Goal: Check status: Check status

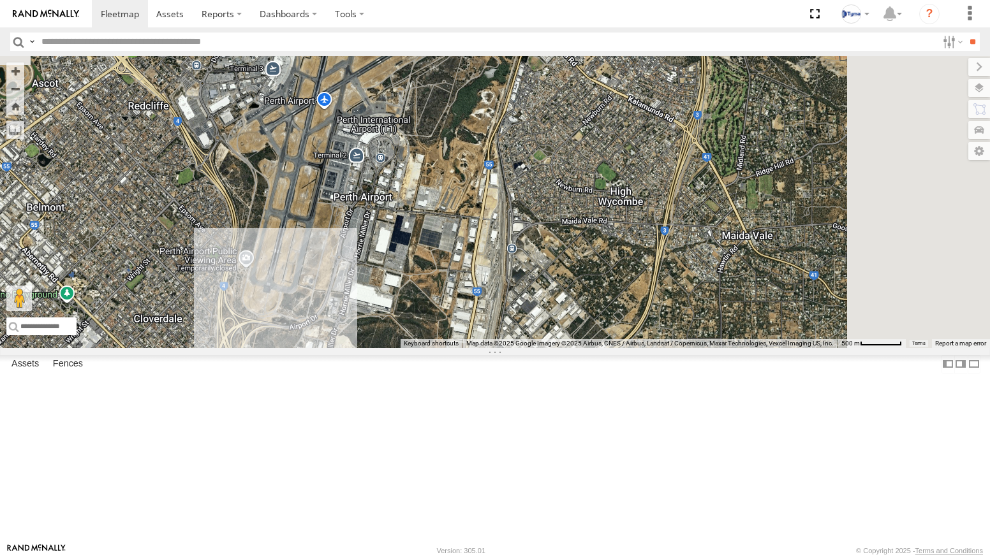
drag, startPoint x: 774, startPoint y: 207, endPoint x: 700, endPoint y: 278, distance: 102.8
click at [703, 277] on div "6 1COY723" at bounding box center [495, 202] width 990 height 292
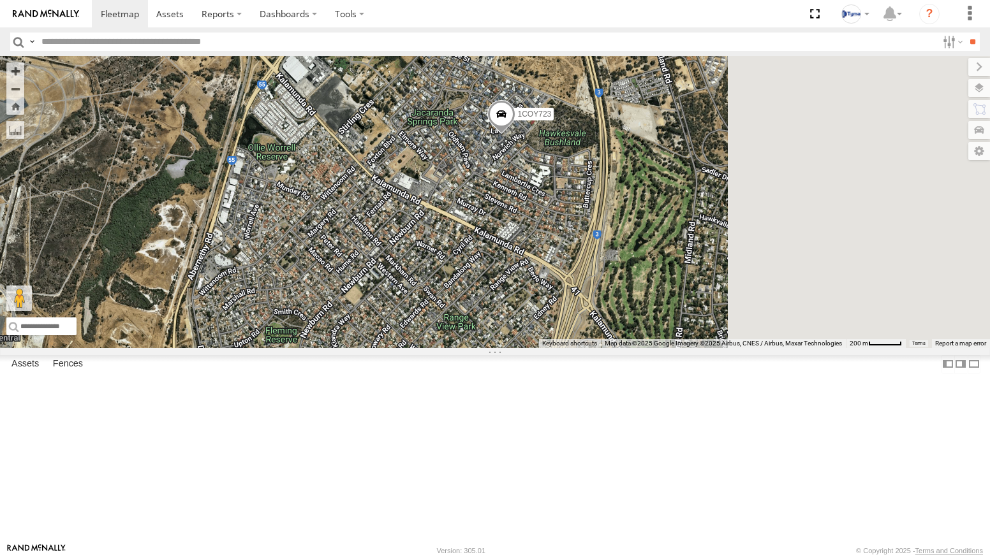
drag, startPoint x: 741, startPoint y: 136, endPoint x: 686, endPoint y: 292, distance: 165.2
click at [686, 291] on div "1COY723" at bounding box center [495, 202] width 990 height 292
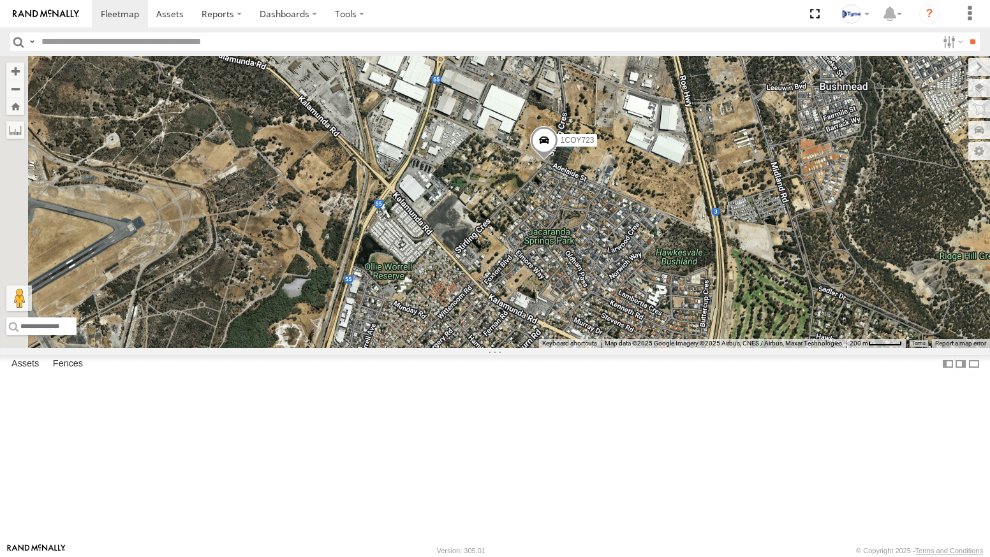
drag, startPoint x: 508, startPoint y: 441, endPoint x: 583, endPoint y: 393, distance: 89.2
click at [580, 348] on div "1COY723" at bounding box center [495, 202] width 990 height 292
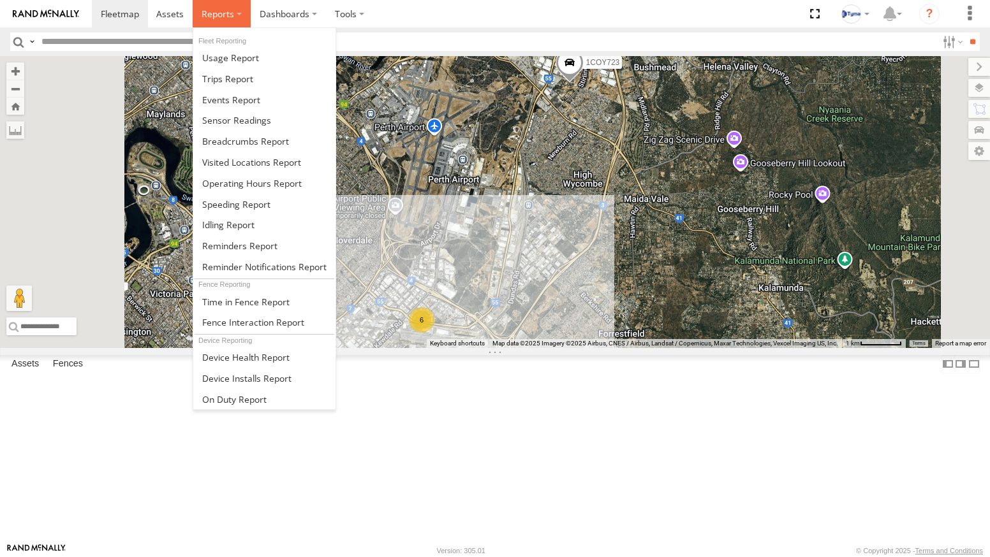
click at [216, 20] on label at bounding box center [222, 13] width 58 height 27
click at [236, 138] on span at bounding box center [245, 141] width 87 height 12
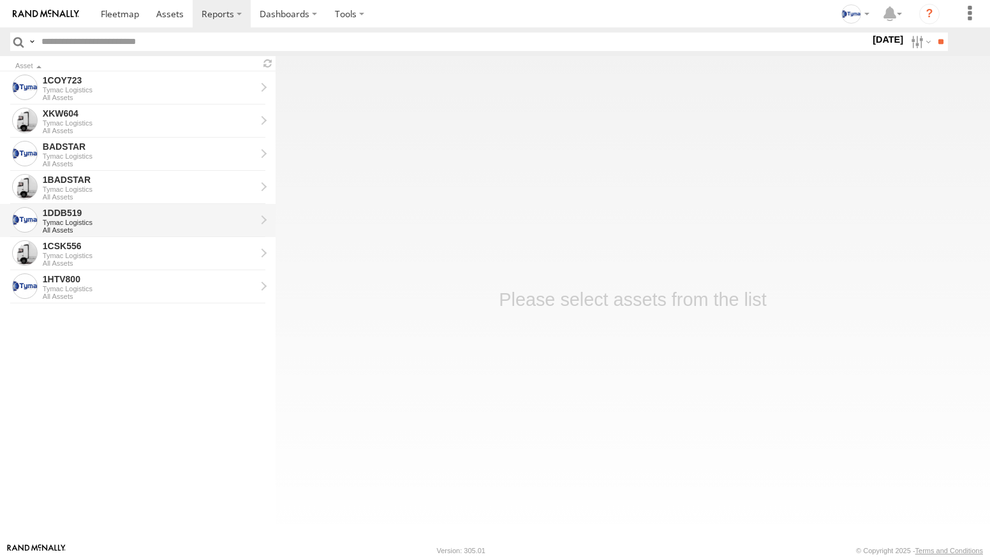
click at [84, 221] on div "Tymac Logistics" at bounding box center [149, 223] width 213 height 8
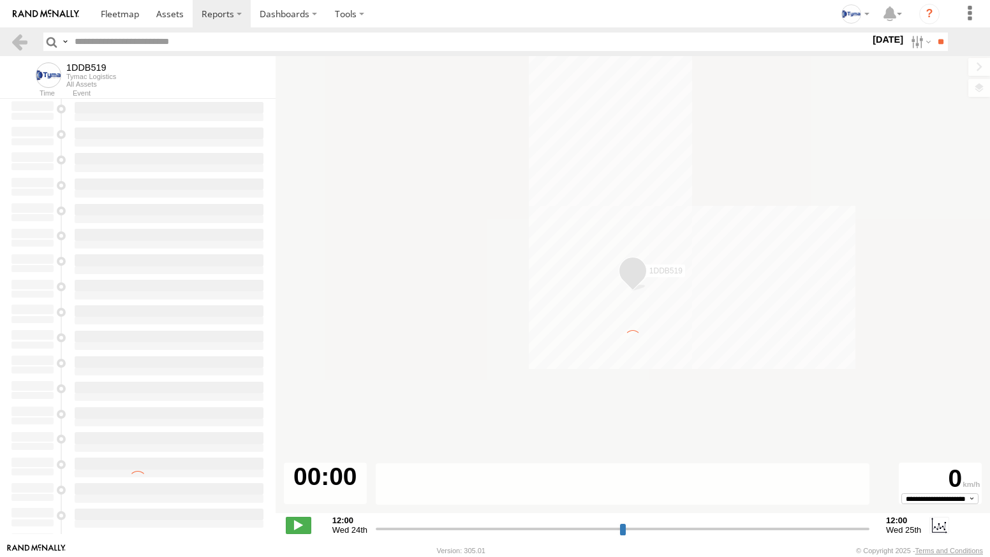
type input "**********"
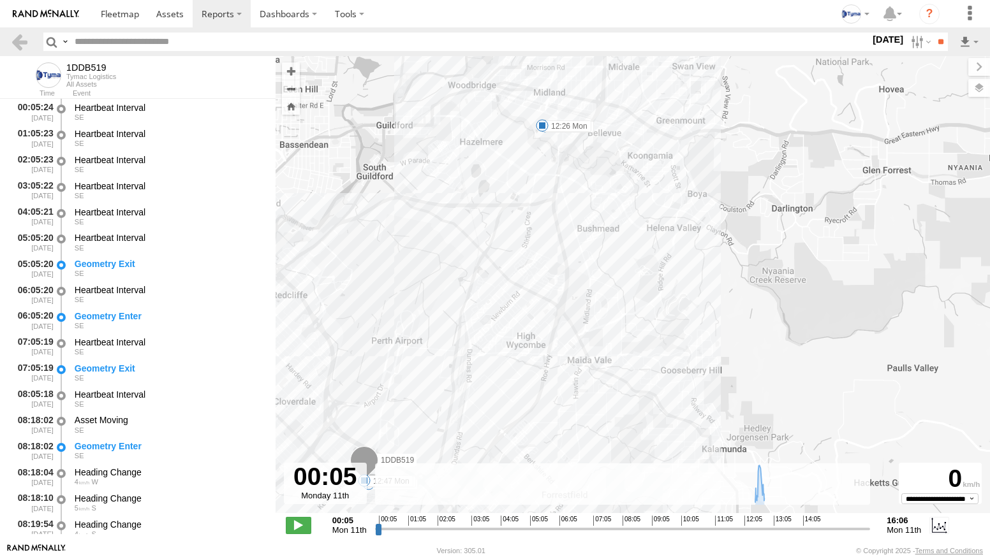
drag, startPoint x: 758, startPoint y: 380, endPoint x: 423, endPoint y: 416, distance: 336.7
click at [423, 416] on div "1DDB519 08:20 Mon 08:47 Mon 08:59 Mon 09:25 Mon 10:24 Mon 10:53 Mon 12:26 Mon 1…" at bounding box center [632, 291] width 714 height 471
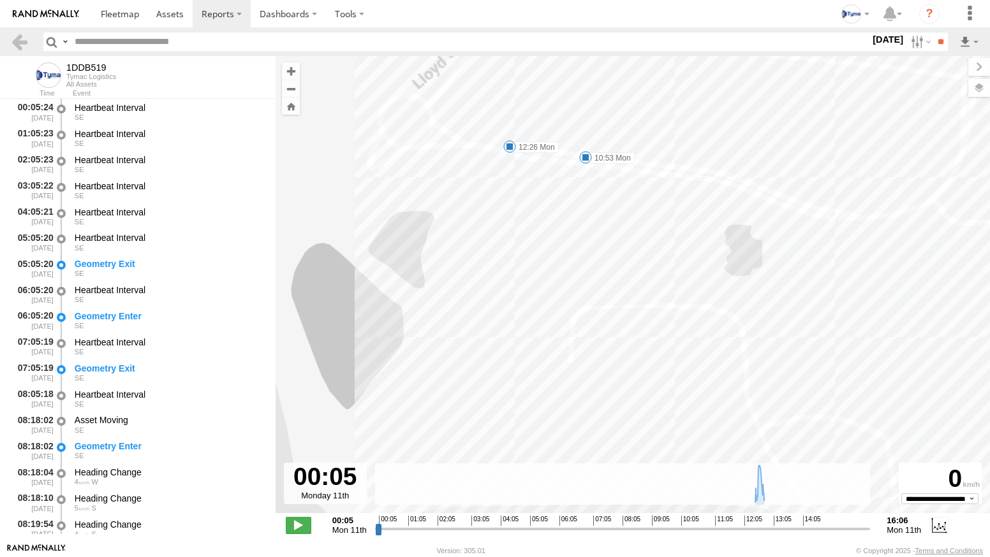
drag, startPoint x: 550, startPoint y: 212, endPoint x: 557, endPoint y: 313, distance: 101.6
click at [557, 313] on div "1DDB519 08:20 Mon 08:47 Mon 08:59 Mon 09:25 Mon 10:24 Mon 10:53 Mon 12:26 Mon 1…" at bounding box center [632, 291] width 714 height 471
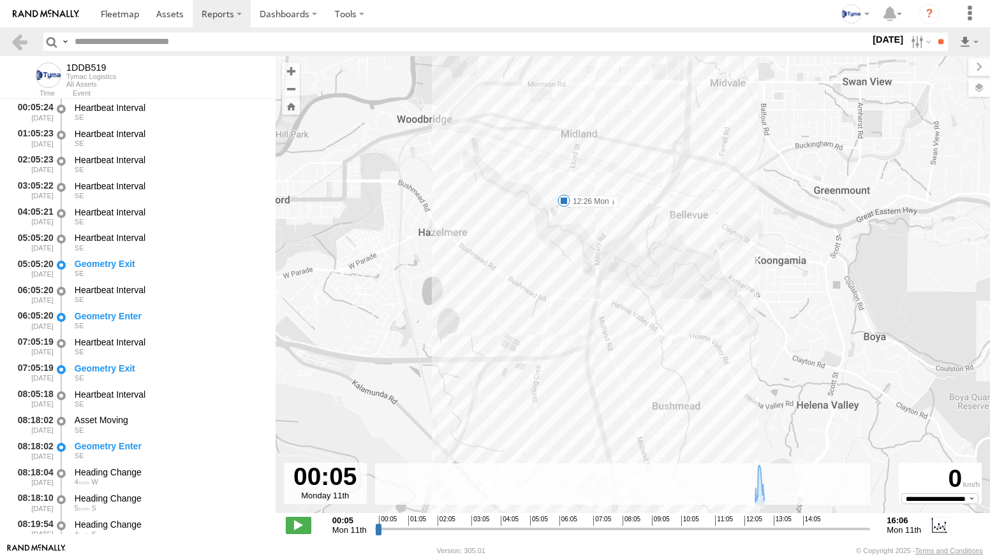
drag, startPoint x: 582, startPoint y: 315, endPoint x: 605, endPoint y: 217, distance: 100.9
click at [602, 226] on div "1DDB519 08:20 Mon 08:47 Mon 08:59 Mon 09:25 Mon 10:24 Mon 10:53 Mon 12:26 Mon 1…" at bounding box center [632, 291] width 714 height 471
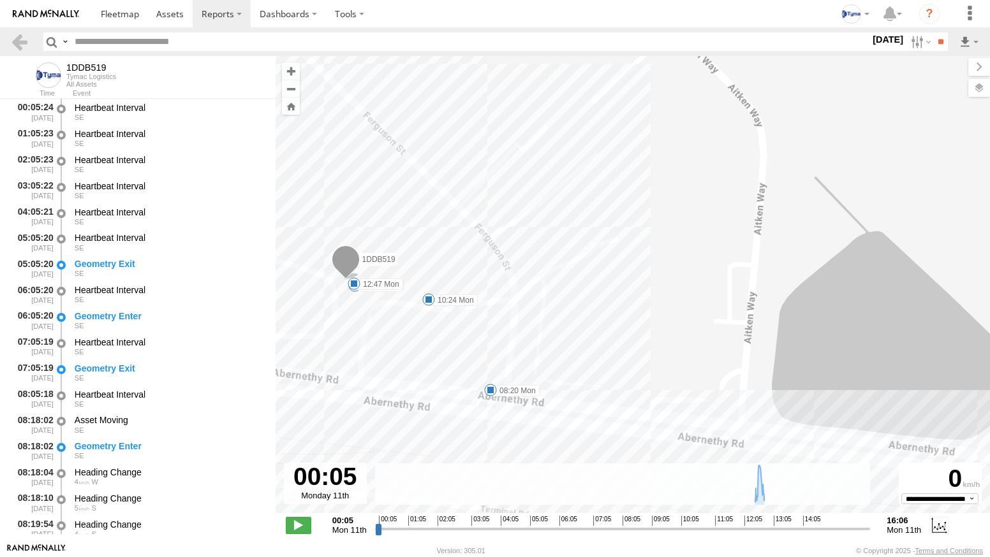
click at [489, 394] on span at bounding box center [490, 390] width 13 height 13
click at [468, 435] on div "1DDB519 08:20 Mon 08:47 Mon 08:59 Mon 09:25 Mon 10:24 Mon 10:53 Mon 12:26 Mon 1…" at bounding box center [632, 291] width 714 height 471
click at [426, 299] on span at bounding box center [428, 299] width 13 height 13
click at [307, 247] on div "1DDB519 08:20 Mon 08:47 Mon 08:59 Mon 09:25 Mon 10:24 Mon 10:53 Mon 12:26 Mon 1…" at bounding box center [632, 291] width 714 height 471
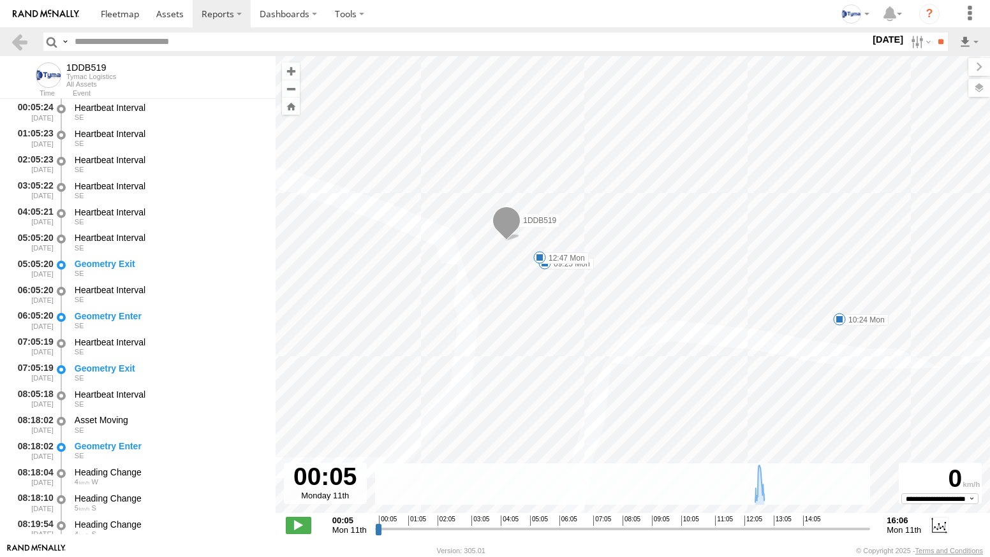
click at [538, 252] on span at bounding box center [539, 257] width 13 height 13
click at [548, 249] on div "12:47 [DATE] [GEOGRAPHIC_DATA]" at bounding box center [539, 215] width 140 height 66
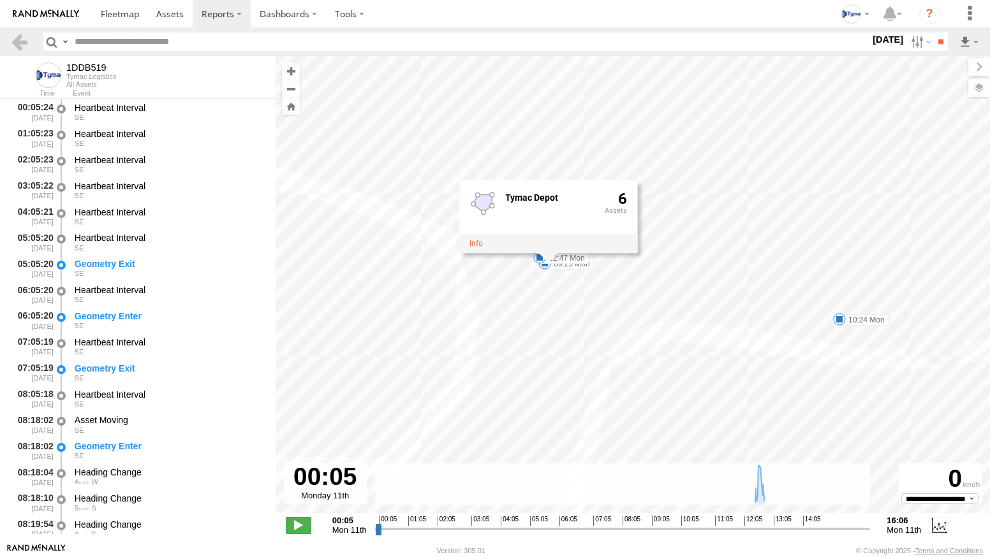
click at [577, 328] on div "1DDB519 08:20 Mon 08:47 Mon 08:59 Mon 09:25 Mon 10:24 Mon 10:53 Mon 12:26 Mon 1…" at bounding box center [632, 291] width 714 height 471
click at [530, 289] on div "1DDB519 08:20 Mon 08:47 Mon 08:59 Mon 09:25 Mon 10:24 Mon 10:53 Mon 12:26 Mon 1…" at bounding box center [632, 291] width 714 height 471
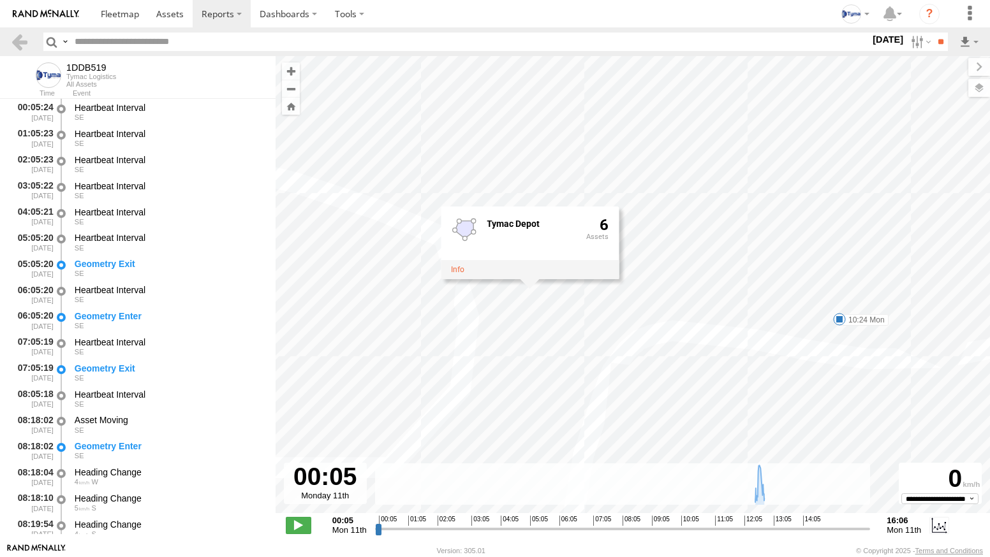
click at [550, 332] on div "1DDB519 08:20 Mon 08:47 Mon 08:59 Mon 09:25 Mon 10:24 Mon 10:53 Mon 12:26 Mon 1…" at bounding box center [632, 291] width 714 height 471
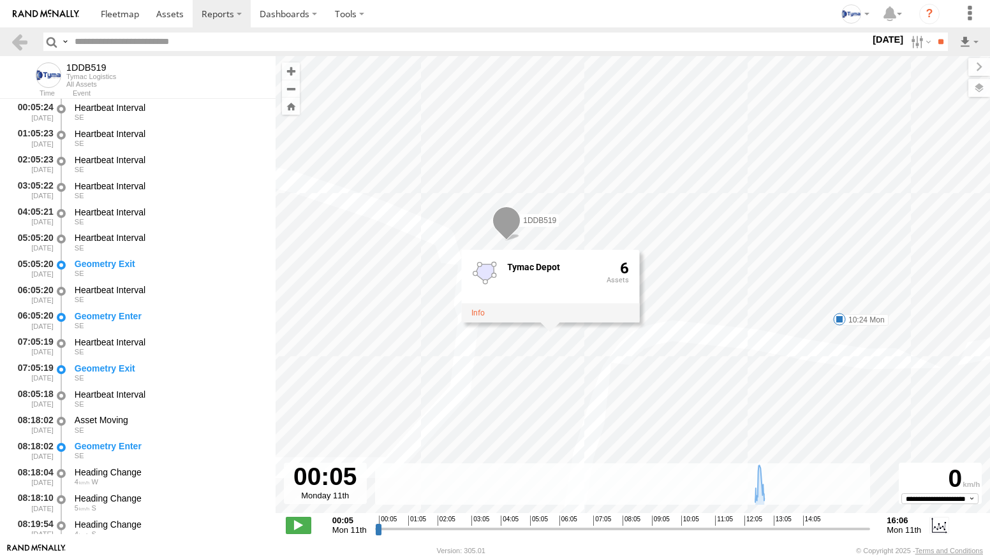
click at [771, 27] on section "Dashboards ?" at bounding box center [539, 13] width 895 height 27
click at [691, 138] on div "1DDB519 08:20 Mon 08:47 Mon 08:59 Mon 09:25 Mon 10:24 Mon 10:53 Mon 12:26 Mon 1…" at bounding box center [632, 291] width 714 height 471
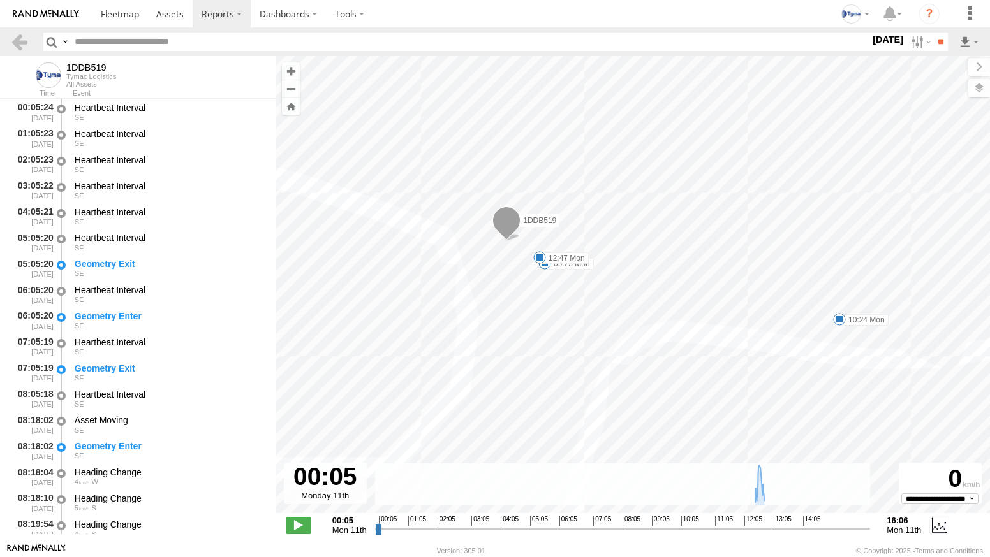
drag, startPoint x: 738, startPoint y: 290, endPoint x: 531, endPoint y: 312, distance: 208.4
click at [569, 307] on div "1DDB519 08:20 Mon 08:47 Mon 08:59 Mon 09:25 Mon 10:24 Mon 10:53 Mon 12:26 Mon 1…" at bounding box center [632, 291] width 714 height 471
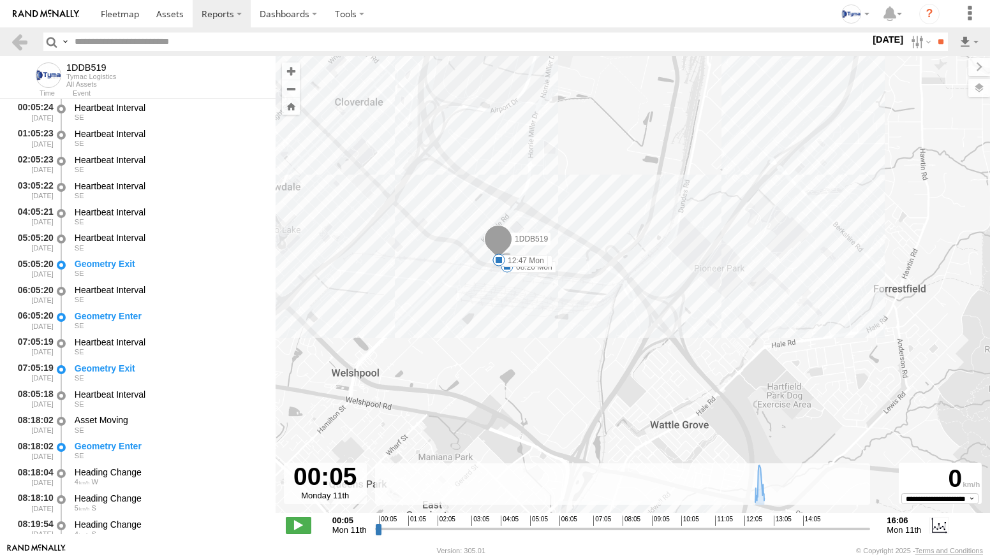
drag, startPoint x: 802, startPoint y: 152, endPoint x: 620, endPoint y: 342, distance: 262.0
click at [622, 339] on div "1DDB519 08:20 Mon 08:47 Mon 08:59 Mon 09:25 Mon 10:24 Mon 10:53 Mon 12:26 Mon 1…" at bounding box center [632, 291] width 714 height 471
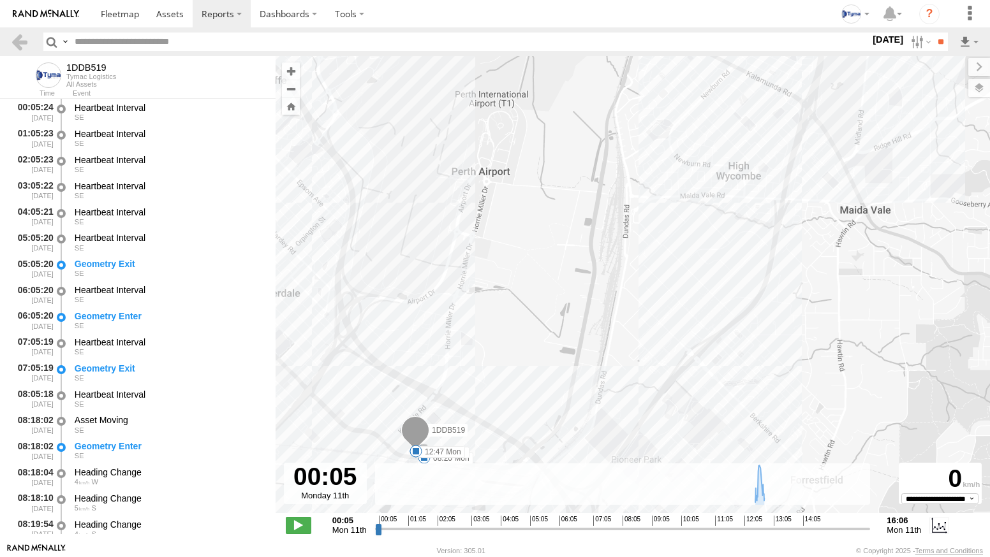
drag, startPoint x: 781, startPoint y: 216, endPoint x: 738, endPoint y: 459, distance: 246.6
click at [740, 457] on div "1DDB519 08:20 Mon 08:47 Mon 08:59 Mon 09:25 Mon 10:24 Mon 10:53 Mon 12:26 Mon 1…" at bounding box center [632, 291] width 714 height 471
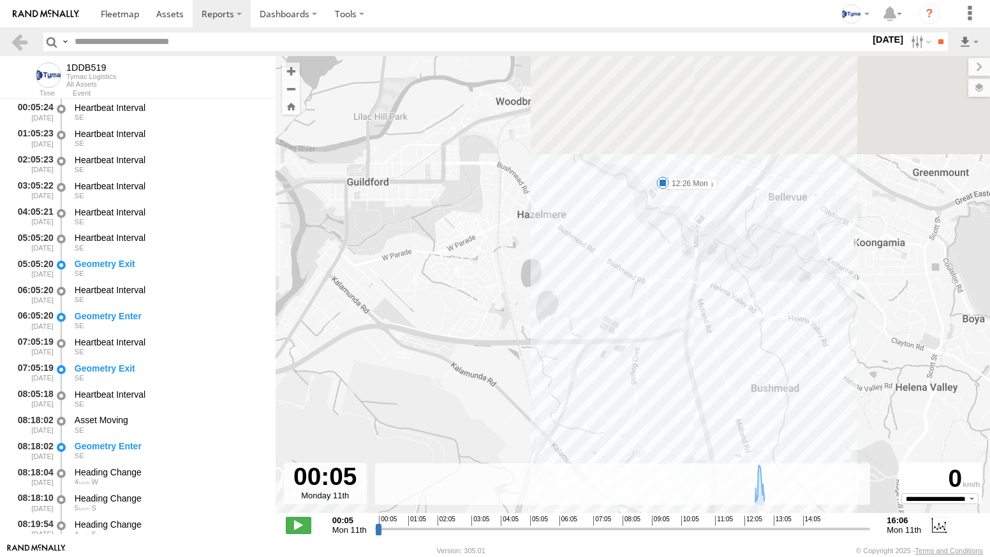
drag, startPoint x: 816, startPoint y: 161, endPoint x: 769, endPoint y: 383, distance: 226.3
click at [770, 381] on div "1DDB519 08:20 Mon 08:47 Mon 08:59 Mon 09:25 Mon 10:24 Mon 10:53 Mon 12:26 Mon 1…" at bounding box center [632, 291] width 714 height 471
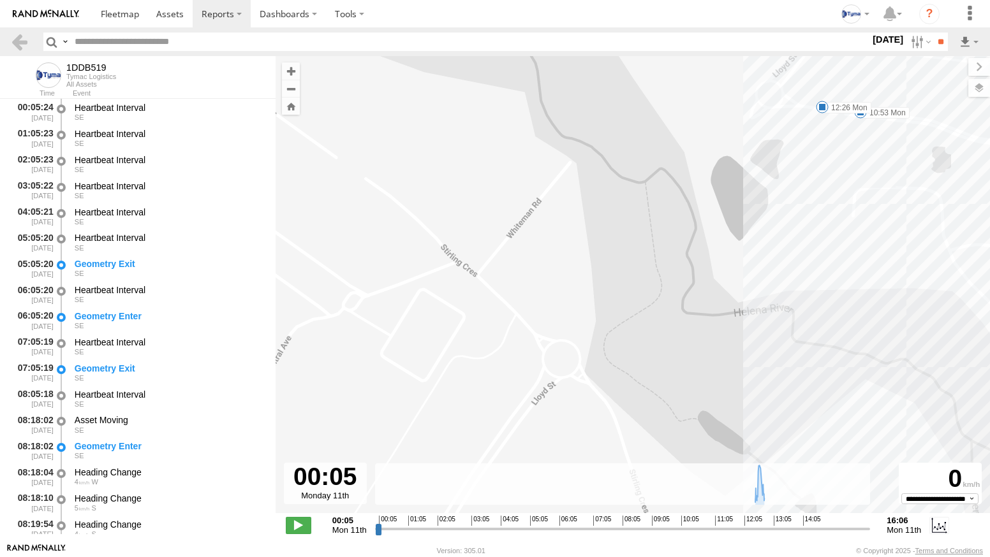
drag, startPoint x: 847, startPoint y: 164, endPoint x: 810, endPoint y: 297, distance: 137.5
click at [813, 292] on div "1DDB519 08:20 Mon 08:47 Mon 08:59 Mon 09:25 Mon 10:24 Mon 10:53 Mon 12:26 Mon 1…" at bounding box center [632, 291] width 714 height 471
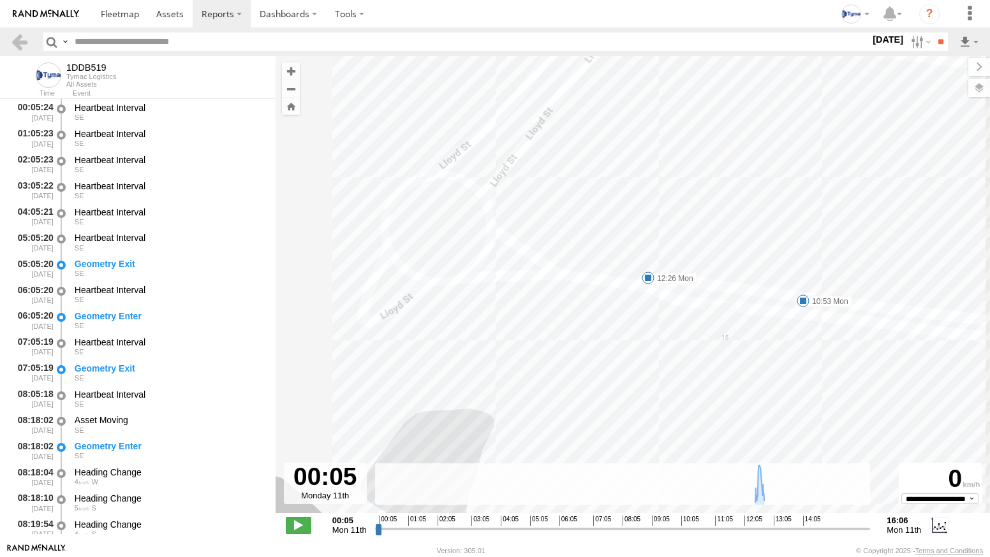
drag, startPoint x: 823, startPoint y: 353, endPoint x: 756, endPoint y: 360, distance: 68.0
click at [756, 360] on div "1DDB519 08:20 Mon 08:47 Mon 08:59 Mon 09:25 Mon 10:24 Mon 10:53 Mon 12:26 Mon 1…" at bounding box center [632, 291] width 714 height 471
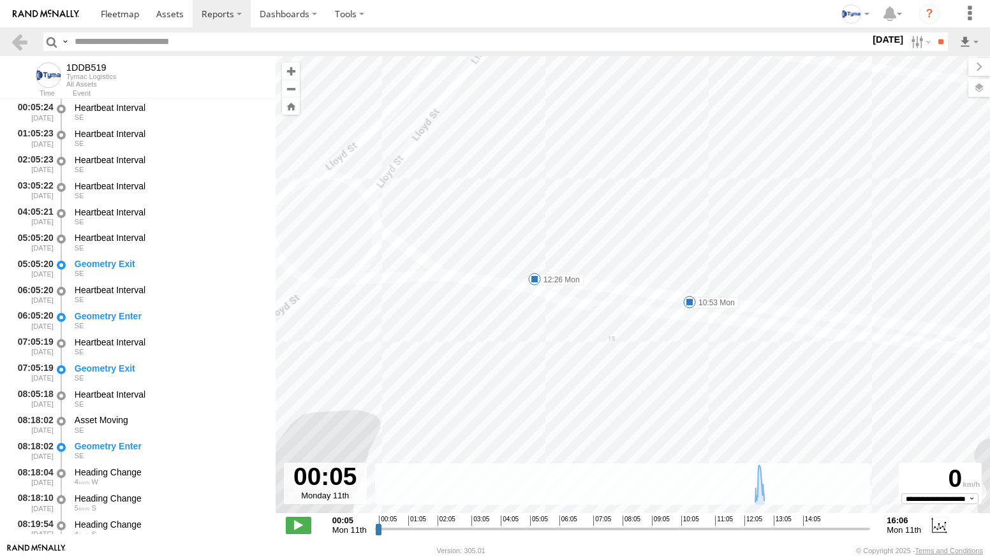
drag, startPoint x: 734, startPoint y: 372, endPoint x: 668, endPoint y: 367, distance: 66.5
click at [669, 367] on div "1DDB519 08:20 Mon 08:47 Mon 08:59 Mon 09:25 Mon 10:24 Mon 10:53 Mon 12:26 Mon 1…" at bounding box center [632, 291] width 714 height 471
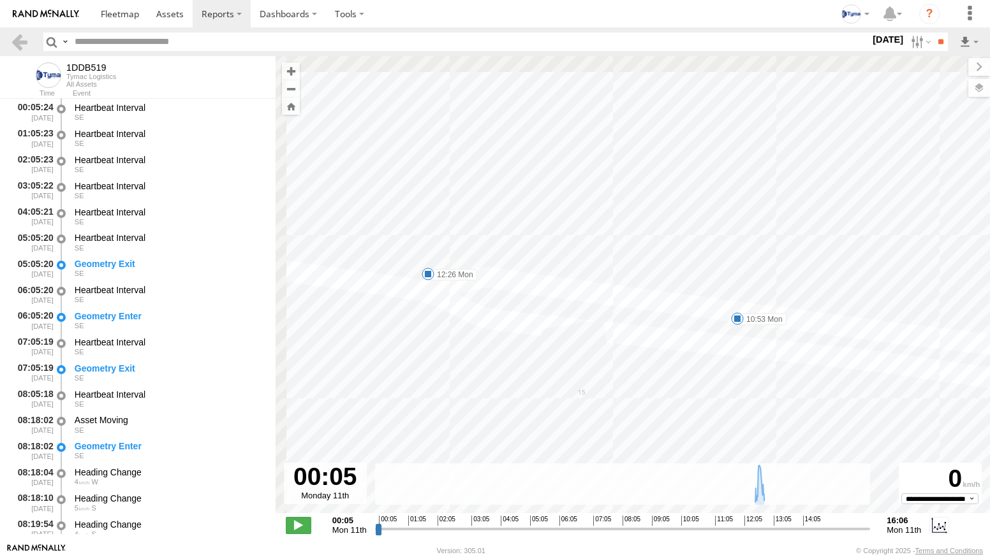
drag, startPoint x: 689, startPoint y: 363, endPoint x: 691, endPoint y: 371, distance: 8.4
click at [691, 371] on div "1DDB519 08:20 Mon 08:47 Mon 08:59 Mon 09:25 Mon 10:24 Mon 10:53 Mon 12:26 Mon 1…" at bounding box center [632, 291] width 714 height 471
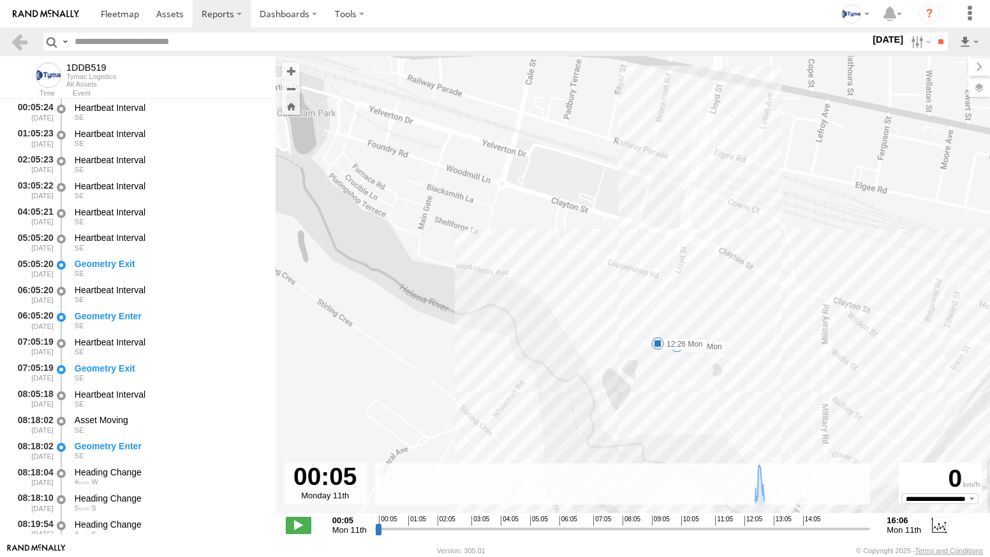
drag, startPoint x: 775, startPoint y: 449, endPoint x: 722, endPoint y: 368, distance: 96.4
click at [722, 368] on div "1DDB519 08:20 Mon 08:47 Mon 08:59 Mon 09:25 Mon 10:24 Mon 10:53 Mon 12:26 Mon 1…" at bounding box center [632, 291] width 714 height 471
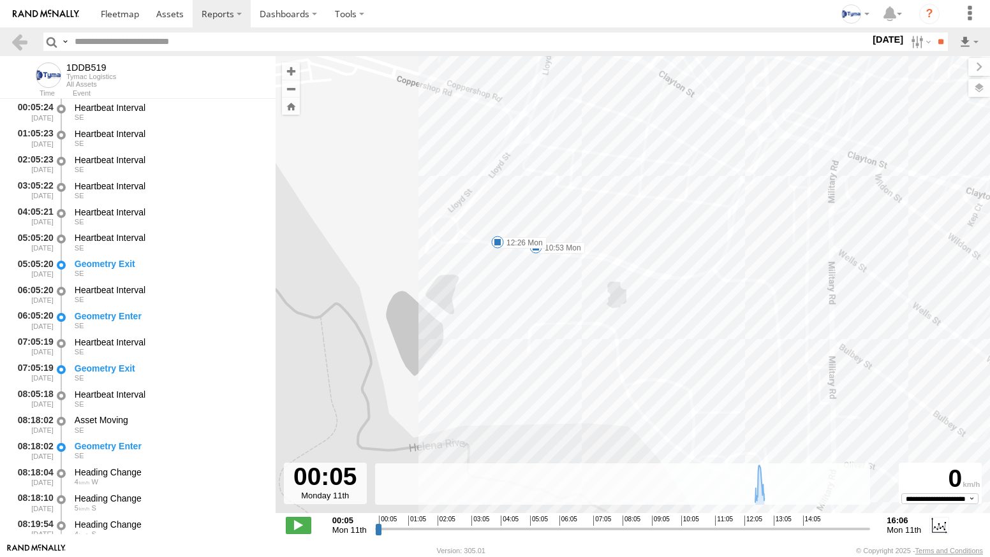
drag, startPoint x: 865, startPoint y: 413, endPoint x: 696, endPoint y: 376, distance: 173.7
click at [703, 376] on div "1DDB519 08:20 Mon 08:47 Mon 08:59 Mon 09:25 Mon 10:24 Mon 10:53 Mon 12:26 Mon 1…" at bounding box center [632, 291] width 714 height 471
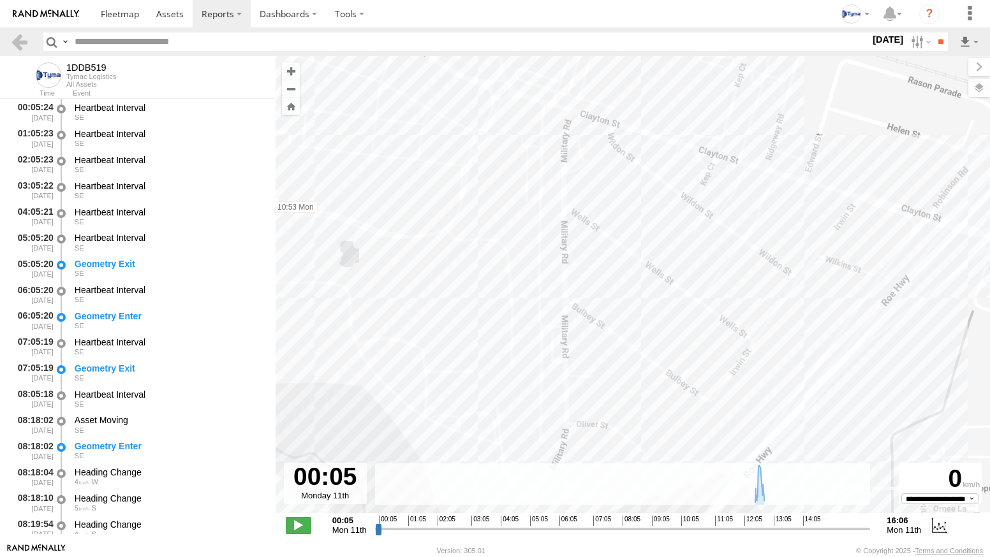
drag, startPoint x: 865, startPoint y: 352, endPoint x: 706, endPoint y: 333, distance: 160.6
click at [751, 340] on div "1DDB519 08:20 Mon 08:47 Mon 08:59 Mon 09:25 Mon 10:24 Mon 10:53 Mon 12:26 Mon 1…" at bounding box center [632, 291] width 714 height 471
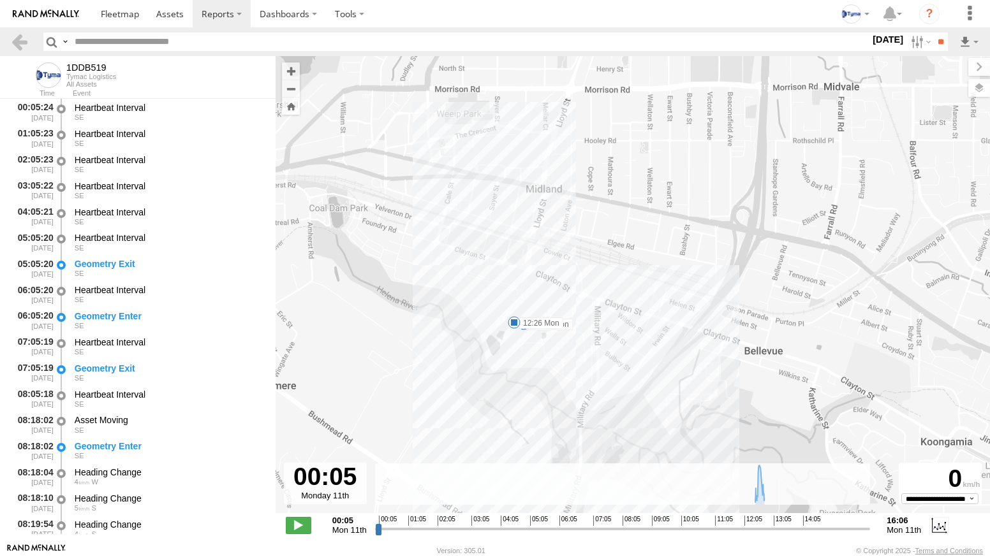
drag, startPoint x: 679, startPoint y: 396, endPoint x: 709, endPoint y: 284, distance: 115.5
click at [705, 302] on div "1DDB519 08:20 Mon 08:47 Mon 08:59 Mon 09:25 Mon 10:24 Mon 10:53 Mon 12:26 Mon 1…" at bounding box center [632, 291] width 714 height 471
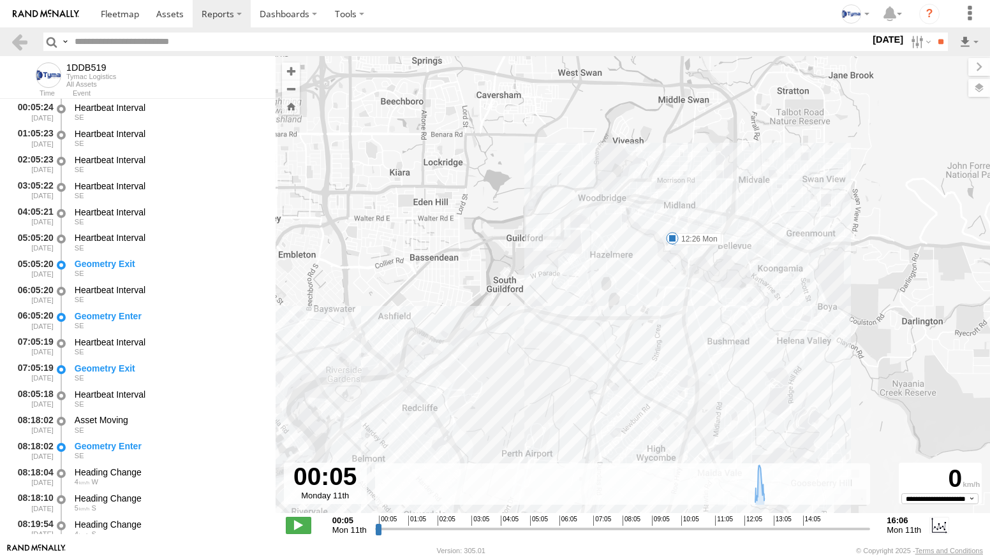
drag, startPoint x: 687, startPoint y: 404, endPoint x: 705, endPoint y: 245, distance: 159.9
click at [705, 256] on div "1DDB519 08:20 Mon 08:47 Mon 08:59 Mon 09:25 Mon 10:24 Mon 10:53 Mon 12:26 Mon 1…" at bounding box center [632, 291] width 714 height 471
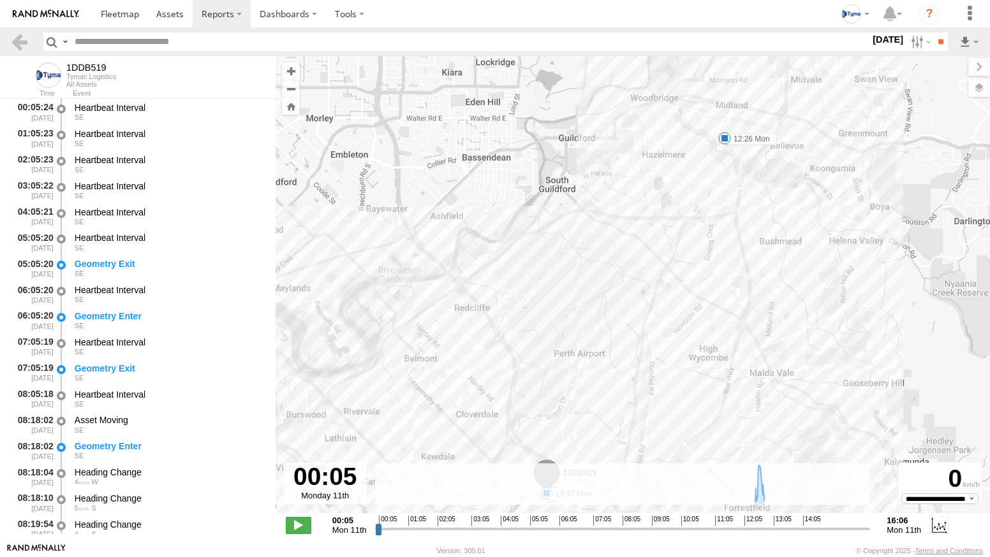
drag, startPoint x: 680, startPoint y: 175, endPoint x: 698, endPoint y: 309, distance: 135.8
click at [698, 309] on div "1DDB519 08:20 Mon 08:47 Mon 08:59 Mon 09:25 Mon 10:24 Mon 10:53 Mon 12:26 Mon 1…" at bounding box center [632, 291] width 714 height 471
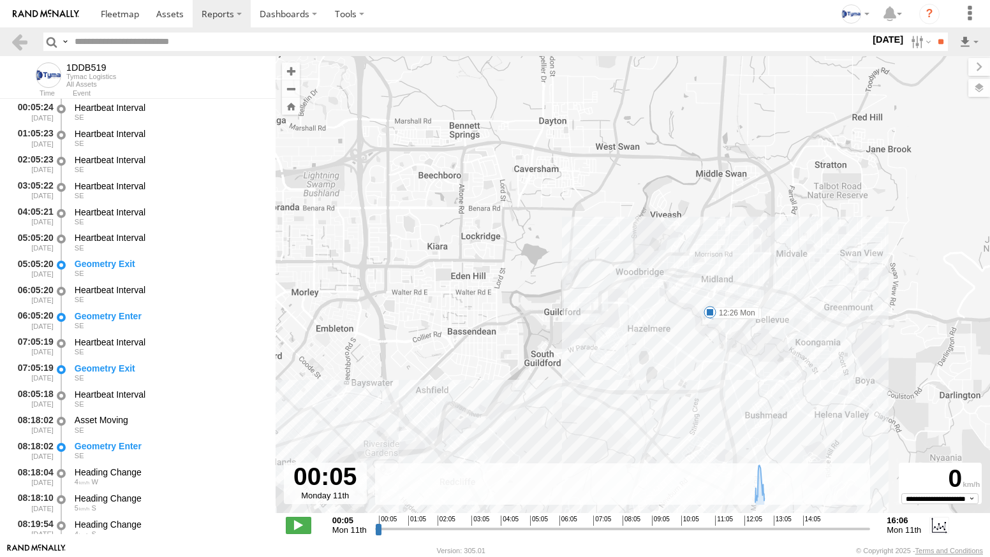
drag, startPoint x: 770, startPoint y: 198, endPoint x: 739, endPoint y: 334, distance: 138.6
click at [739, 319] on label "12:26 Mon" at bounding box center [734, 312] width 49 height 11
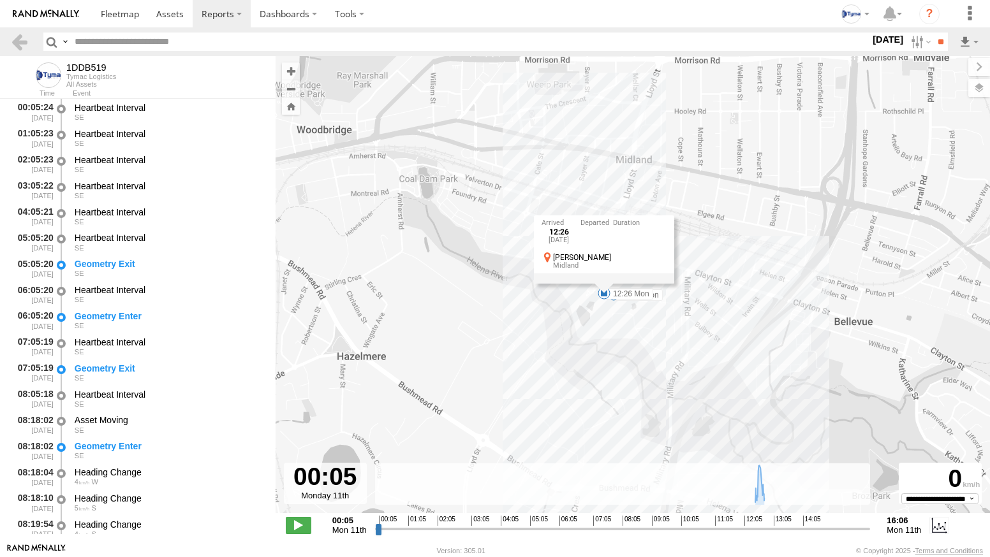
drag, startPoint x: 698, startPoint y: 361, endPoint x: 663, endPoint y: 349, distance: 36.5
click at [663, 349] on div "1DDB519 08:20 Mon 08:47 Mon 08:59 Mon 09:25 Mon 10:24 Mon 10:53 Mon 12:26 Mon 1…" at bounding box center [632, 291] width 714 height 471
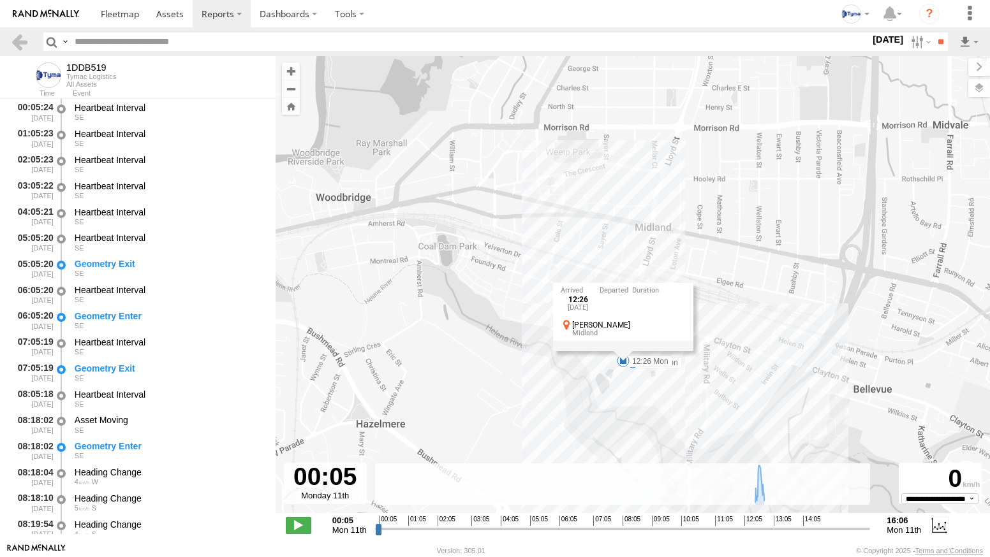
drag, startPoint x: 617, startPoint y: 327, endPoint x: 638, endPoint y: 396, distance: 72.0
click at [638, 395] on div "1DDB519 08:20 Mon 08:47 Mon 08:59 Mon 09:25 Mon 10:24 Mon 10:53 Mon 12:26 Mon 1…" at bounding box center [632, 291] width 714 height 471
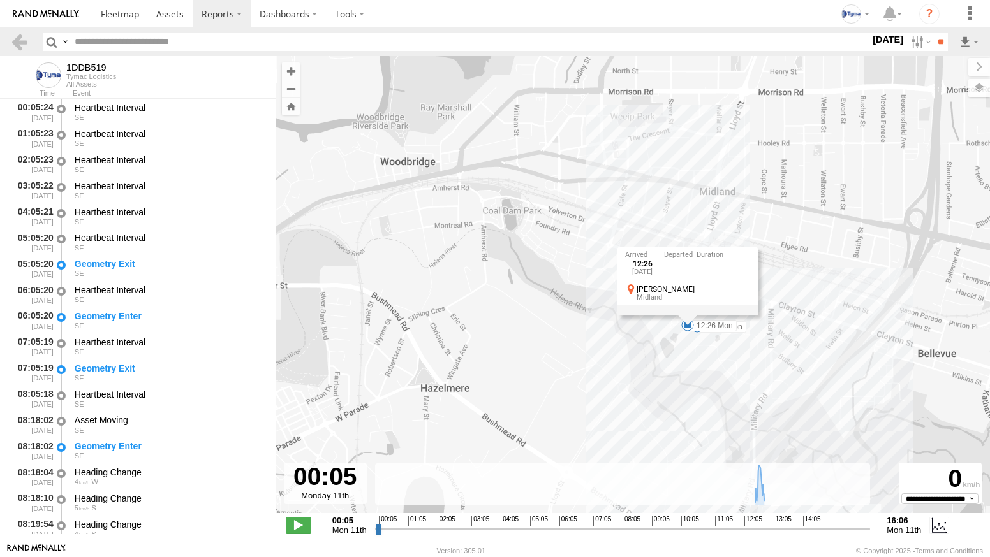
drag, startPoint x: 671, startPoint y: 416, endPoint x: 737, endPoint y: 379, distance: 75.4
click at [737, 379] on div "1DDB519 08:20 Mon 08:47 Mon 08:59 Mon 09:25 Mon 10:24 Mon 10:53 Mon 12:26 Mon 1…" at bounding box center [632, 291] width 714 height 471
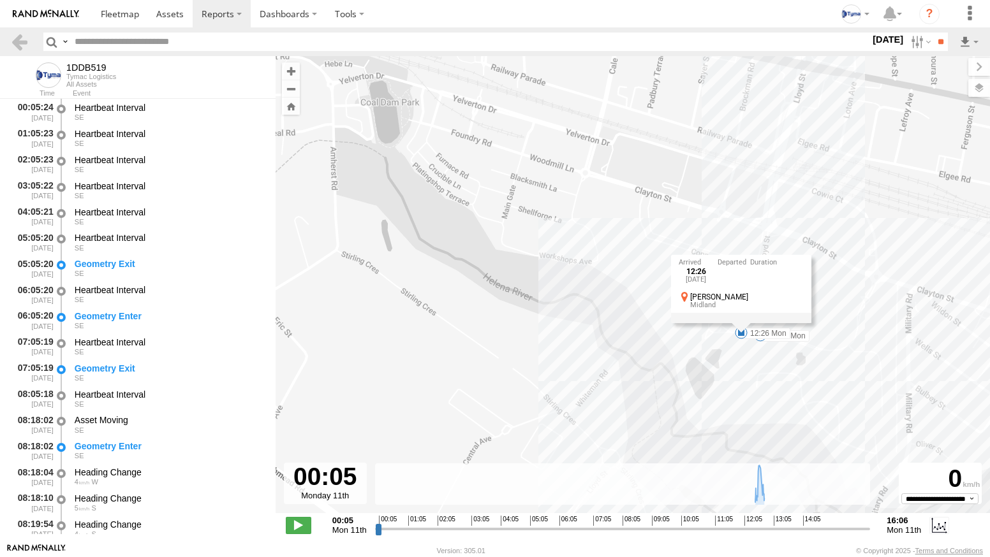
drag, startPoint x: 684, startPoint y: 325, endPoint x: 780, endPoint y: 386, distance: 114.4
click at [780, 386] on div "1DDB519 08:20 Mon 08:47 Mon 08:59 Mon 09:25 Mon 10:24 Mon 10:53 Mon 12:26 Mon 1…" at bounding box center [632, 291] width 714 height 471
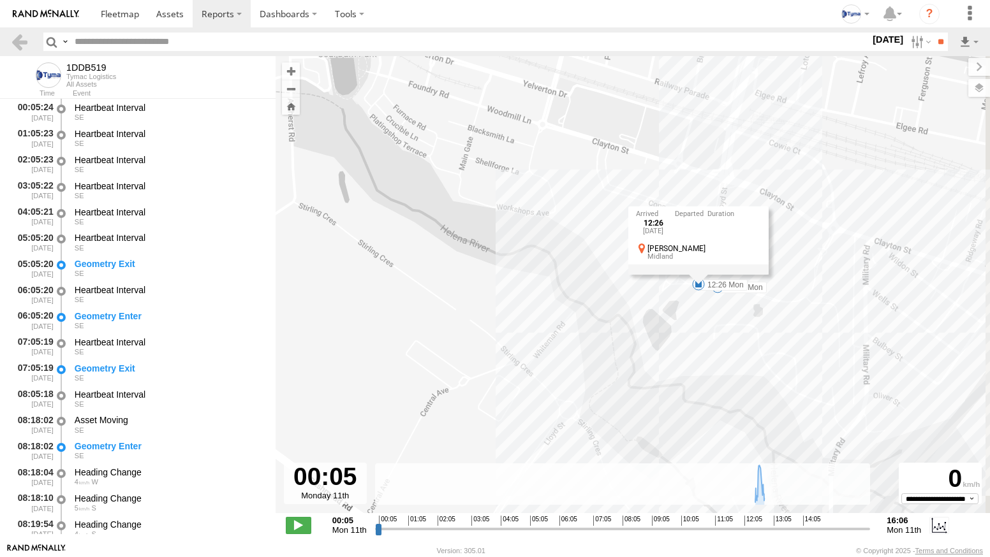
drag, startPoint x: 868, startPoint y: 388, endPoint x: 811, endPoint y: 388, distance: 56.8
click at [811, 388] on div "1DDB519 08:20 Mon 08:47 Mon 08:59 Mon 09:25 Mon 10:24 Mon 10:53 Mon 12:26 Mon 1…" at bounding box center [632, 291] width 714 height 471
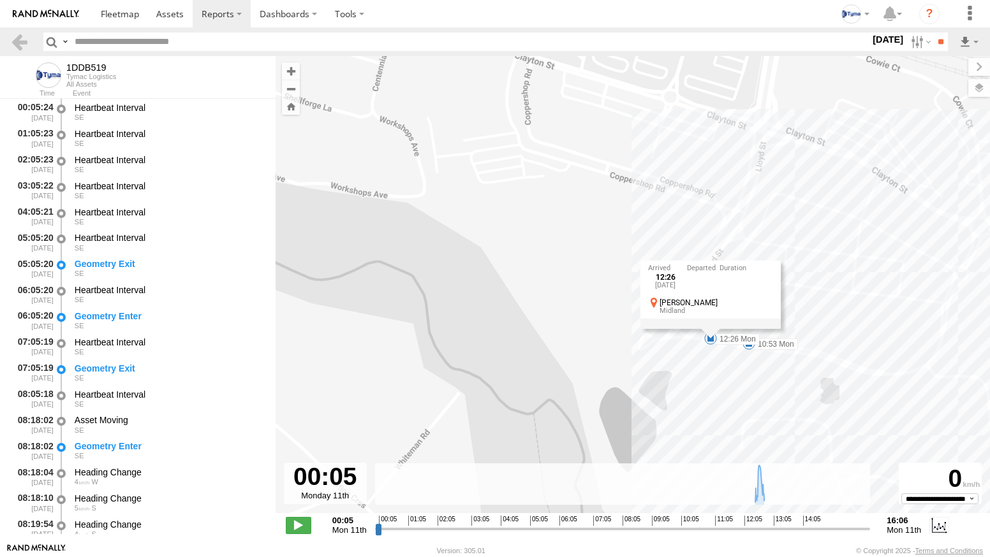
drag, startPoint x: 734, startPoint y: 321, endPoint x: 757, endPoint y: 392, distance: 74.4
click at [757, 392] on div "1DDB519 08:20 Mon 08:47 Mon 08:59 Mon 09:25 Mon 10:24 Mon 10:53 Mon 12:26 Mon 1…" at bounding box center [632, 291] width 714 height 471
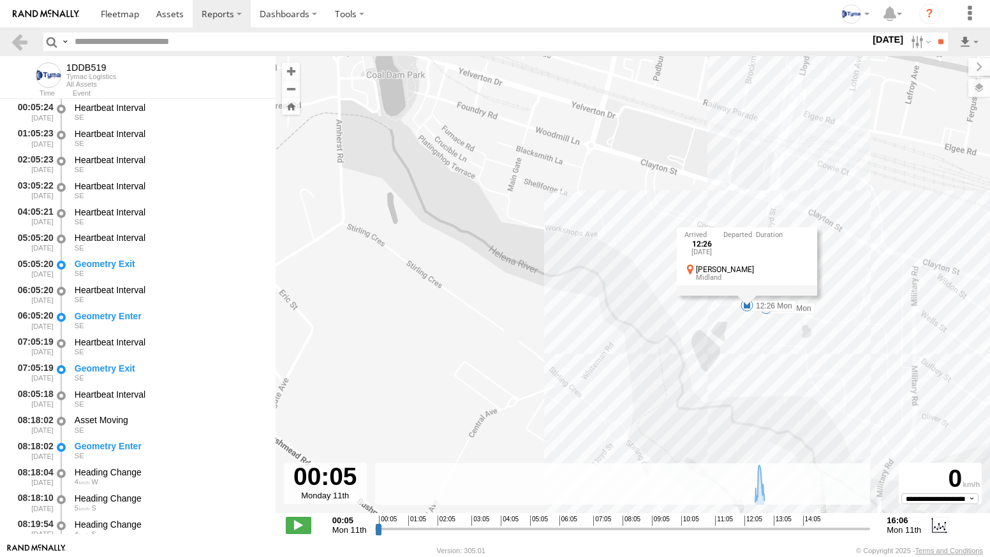
drag, startPoint x: 751, startPoint y: 423, endPoint x: 760, endPoint y: 337, distance: 86.5
click at [760, 337] on div "1DDB519 08:20 Mon 08:47 Mon 08:59 Mon 09:25 Mon 10:24 Mon 10:53 Mon 12:26 Mon 1…" at bounding box center [632, 291] width 714 height 471
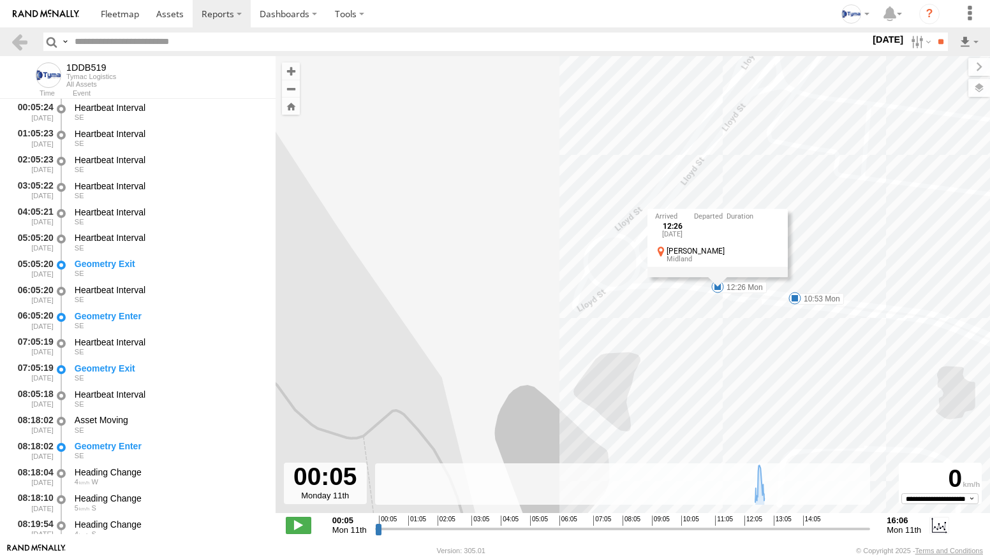
drag, startPoint x: 772, startPoint y: 339, endPoint x: 781, endPoint y: 409, distance: 70.2
click at [781, 409] on div "1DDB519 08:20 Mon 08:47 Mon 08:59 Mon 09:25 Mon 10:24 Mon 10:53 Mon 12:26 Mon 1…" at bounding box center [632, 291] width 714 height 471
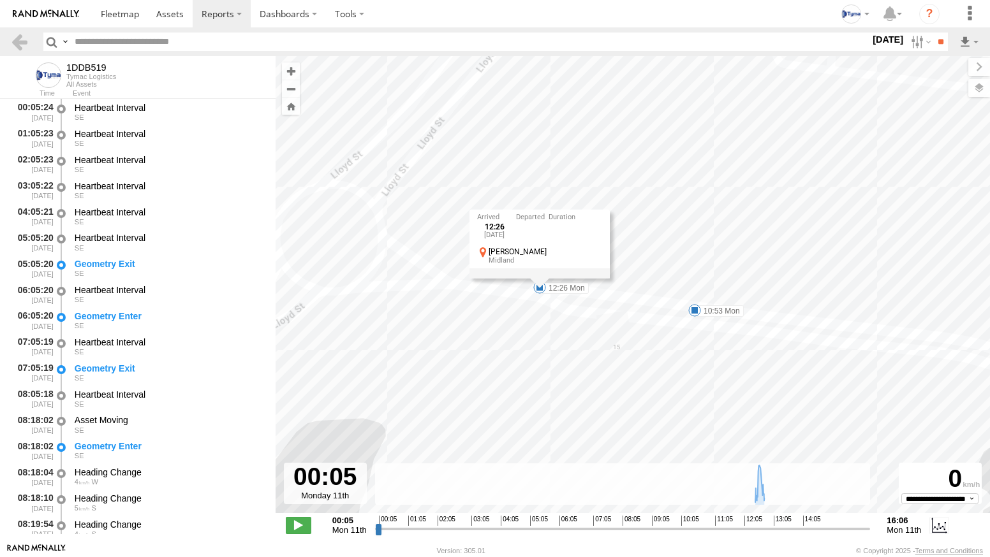
drag, startPoint x: 832, startPoint y: 429, endPoint x: 696, endPoint y: 379, distance: 145.0
click at [696, 379] on div "1DDB519 08:20 Mon 08:47 Mon 08:59 Mon 09:25 Mon 10:24 Mon 10:53 Mon 12:26 Mon 1…" at bounding box center [632, 291] width 714 height 471
click at [45, 13] on img at bounding box center [46, 14] width 66 height 9
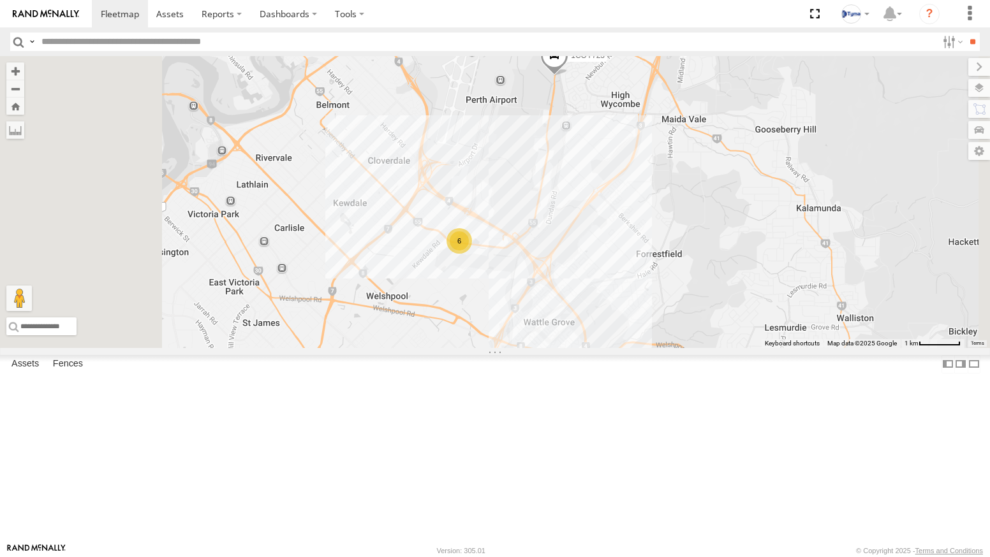
drag, startPoint x: 738, startPoint y: 195, endPoint x: 745, endPoint y: 265, distance: 69.9
click at [745, 265] on div "1COY723 6" at bounding box center [495, 202] width 990 height 292
